Goal: Task Accomplishment & Management: Manage account settings

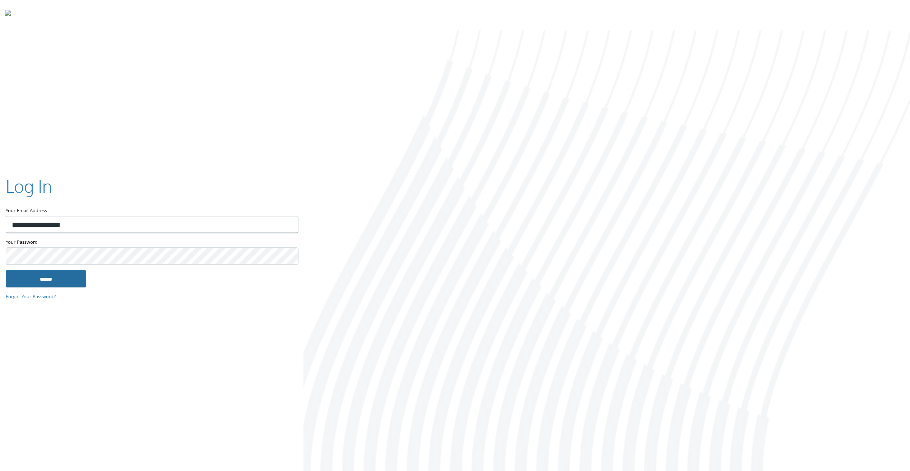
click at [27, 284] on input "******" at bounding box center [46, 278] width 80 height 17
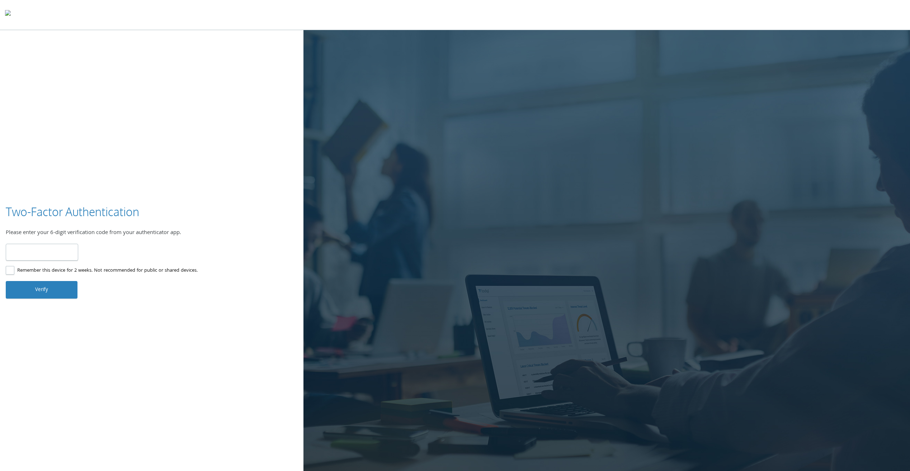
click at [52, 252] on input "number" at bounding box center [42, 252] width 72 height 17
type input "******"
